Goal: Information Seeking & Learning: Find specific fact

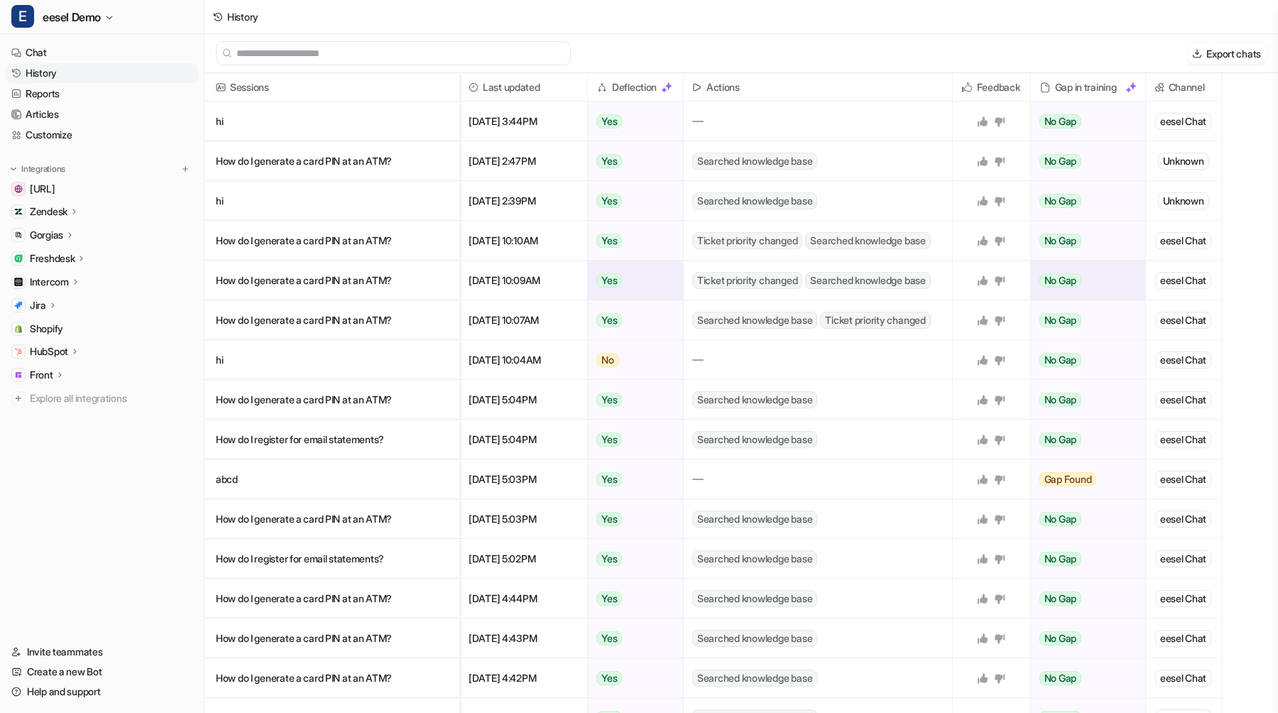
click at [377, 279] on p "How do I generate a card PIN at an ATM?" at bounding box center [332, 280] width 232 height 40
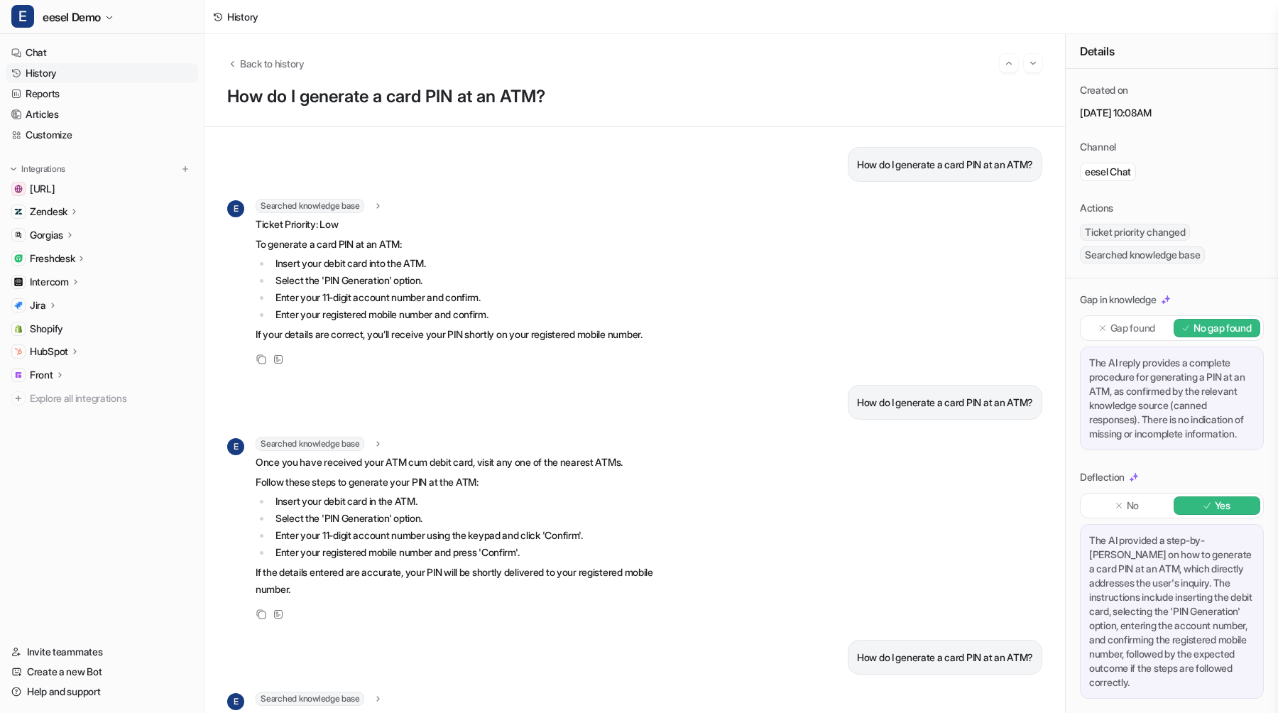
scroll to position [15, 0]
click at [256, 55] on div "Back to history" at bounding box center [634, 63] width 815 height 18
click at [256, 62] on span "Back to history" at bounding box center [272, 63] width 65 height 15
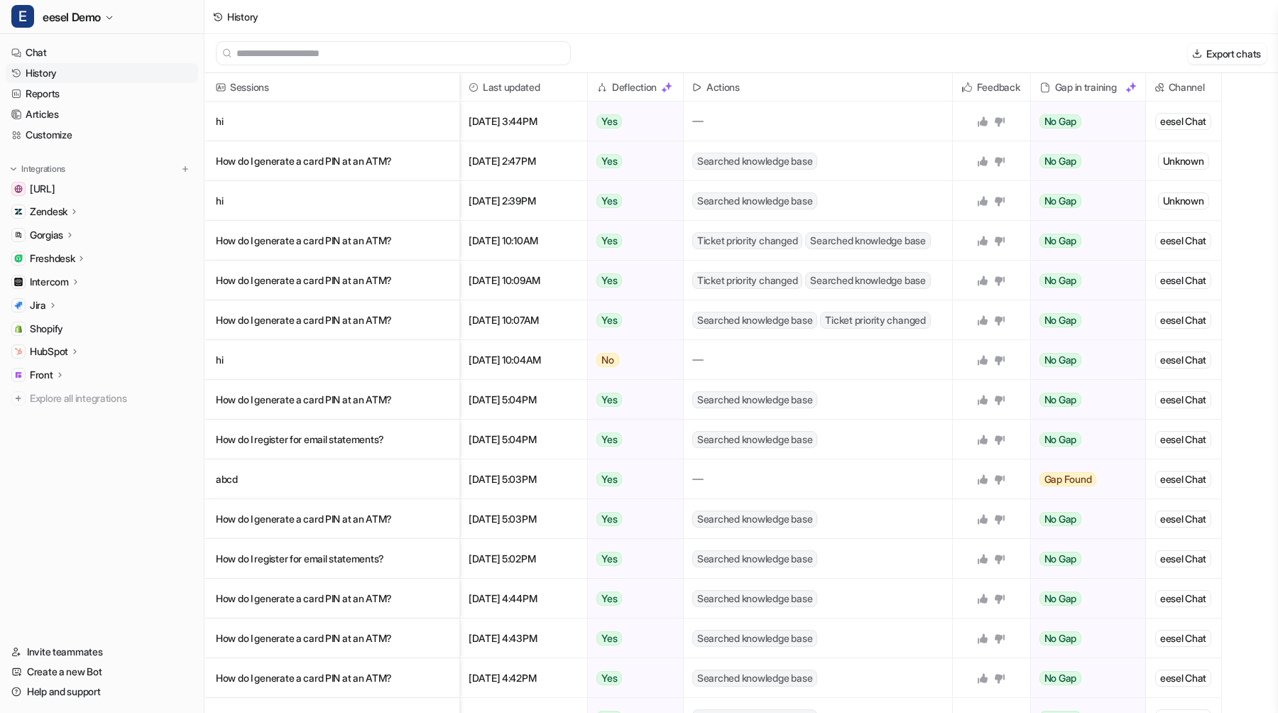
click at [1221, 87] on div "Sessions Last updated Deflection Actions Feedback Gap in training Channel hi Au…" at bounding box center [740, 394] width 1073 height 642
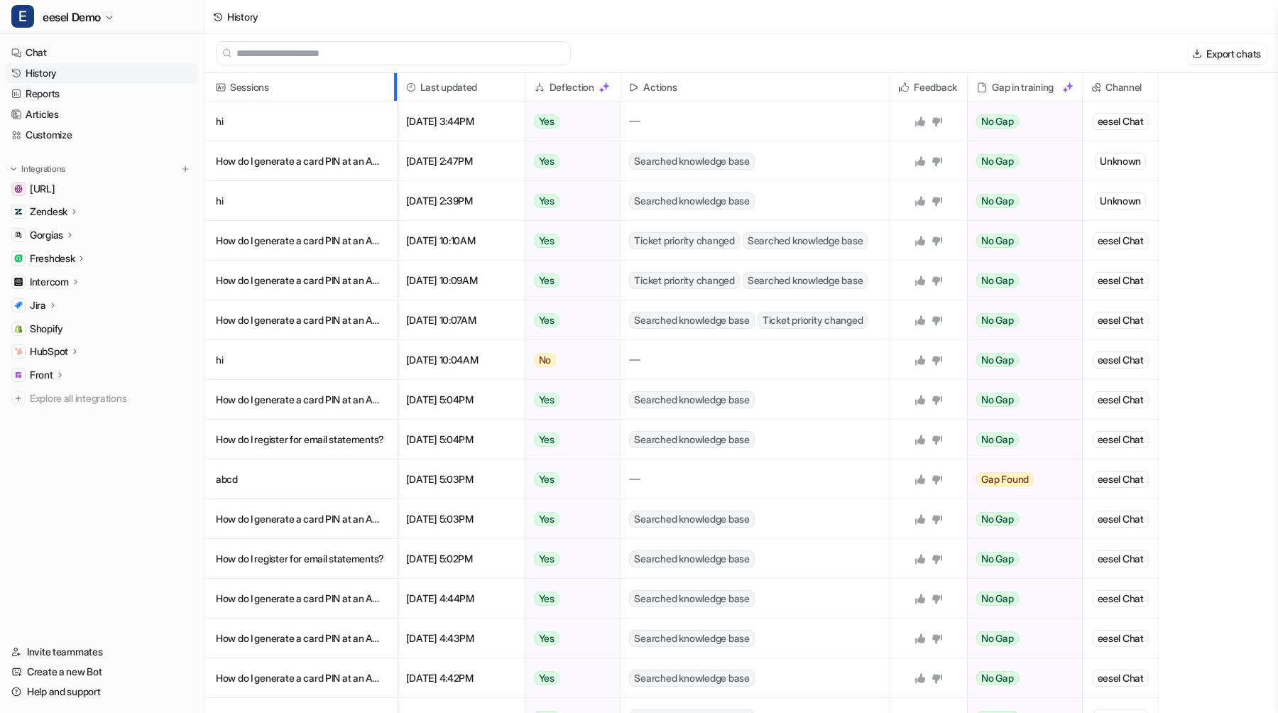
click at [394, 87] on div at bounding box center [393, 87] width 7 height 28
click at [275, 241] on p "How do I generate a card PIN at an ATM?" at bounding box center [301, 241] width 170 height 40
